Goal: Transaction & Acquisition: Download file/media

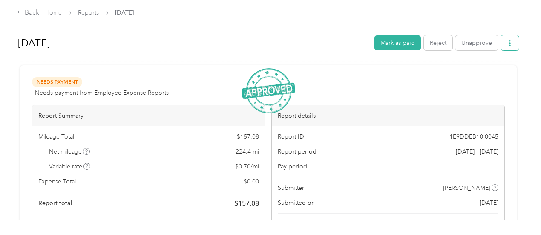
click at [509, 41] on icon "button" at bounding box center [510, 43] width 2 height 6
click at [489, 72] on span "Download" at bounding box center [484, 73] width 28 height 9
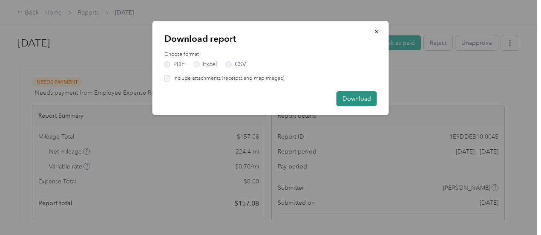
click at [361, 100] on button "Download" at bounding box center [357, 98] width 40 height 15
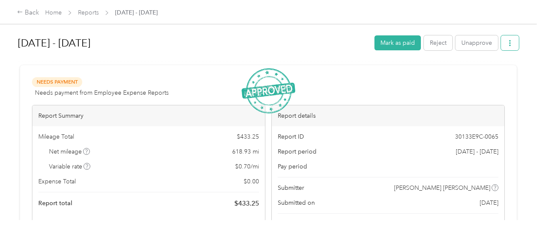
click at [509, 43] on icon "button" at bounding box center [510, 43] width 2 height 6
click at [482, 75] on span "Download" at bounding box center [484, 73] width 28 height 9
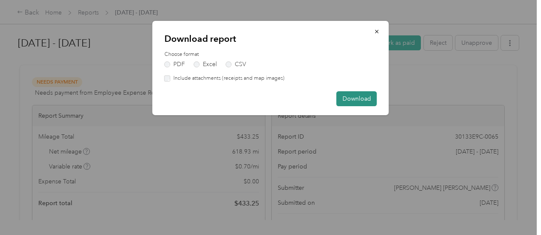
click at [370, 91] on button "Download" at bounding box center [357, 98] width 40 height 15
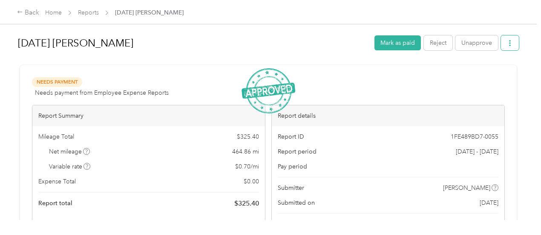
click at [508, 46] on button "button" at bounding box center [510, 42] width 18 height 15
click at [474, 76] on span "Download" at bounding box center [484, 73] width 28 height 9
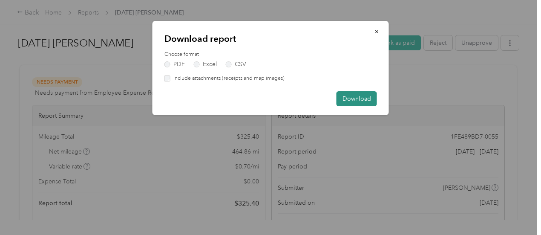
click at [345, 104] on button "Download" at bounding box center [357, 98] width 40 height 15
